Goal: Task Accomplishment & Management: Manage account settings

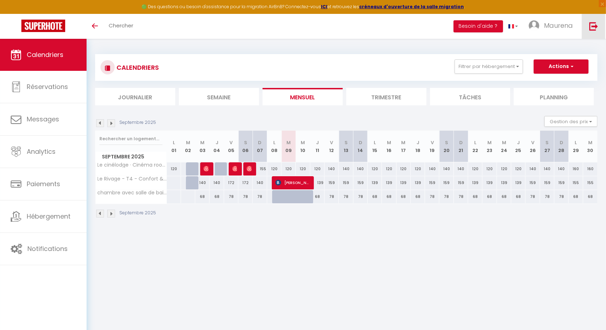
click at [592, 22] on img at bounding box center [593, 26] width 9 height 9
click at [586, 28] on link at bounding box center [593, 26] width 24 height 25
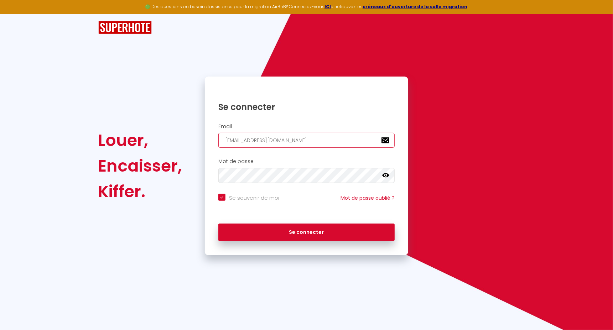
click at [246, 140] on input "[EMAIL_ADDRESS][DOMAIN_NAME]" at bounding box center [306, 140] width 177 height 15
paste input "PhilippeG2025!"
type input "PhilippeG2025!"
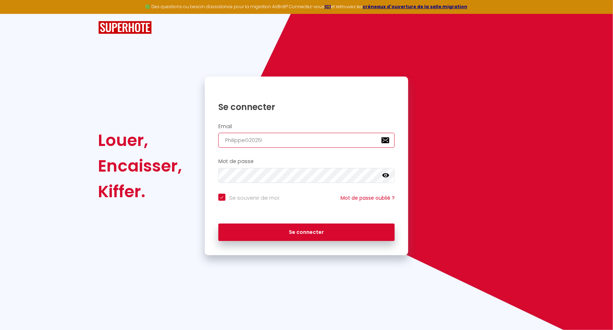
checkbox input "true"
type input "PhilippeG2025!"
click at [218, 224] on button "Se connecter" at bounding box center [306, 233] width 177 height 18
checkbox input "true"
paste input "[EMAIL_ADDRESS][DOMAIN_NAME]"
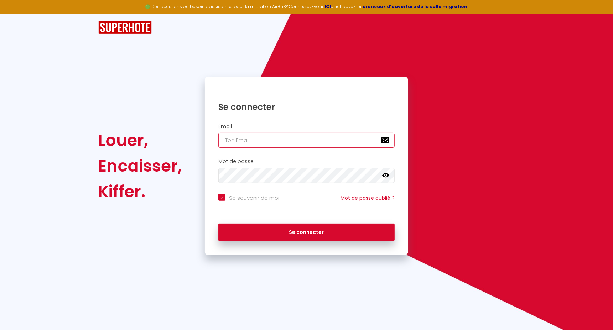
type input "[EMAIL_ADDRESS][DOMAIN_NAME]"
checkbox input "true"
type input "[EMAIL_ADDRESS][DOMAIN_NAME]"
checkbox input "true"
type input "Philippegardes@hotmail.c"
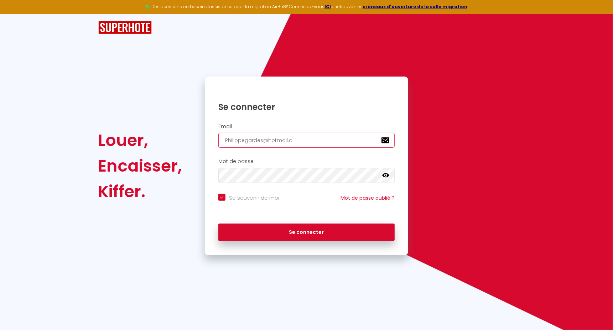
checkbox input "true"
type input "[EMAIL_ADDRESS]."
checkbox input "true"
type input "Philippegardes@hotmail.f"
checkbox input "true"
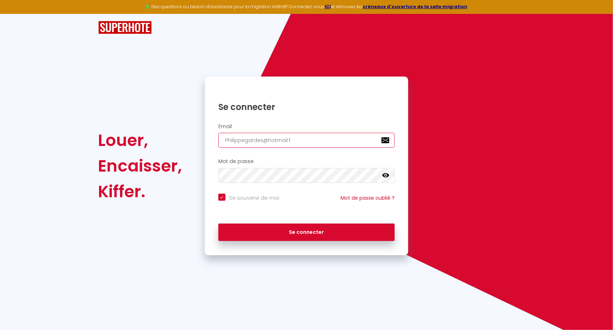
type input "[EMAIL_ADDRESS][DOMAIN_NAME]"
checkbox input "true"
type input "[EMAIL_ADDRESS][DOMAIN_NAME]"
click at [218, 224] on button "Se connecter" at bounding box center [306, 233] width 177 height 18
checkbox input "true"
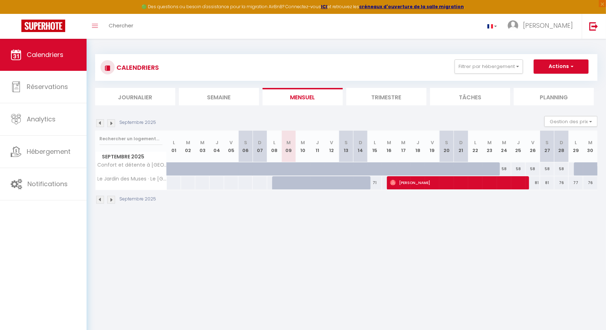
click at [113, 124] on img at bounding box center [111, 123] width 8 height 8
